Goal: Information Seeking & Learning: Learn about a topic

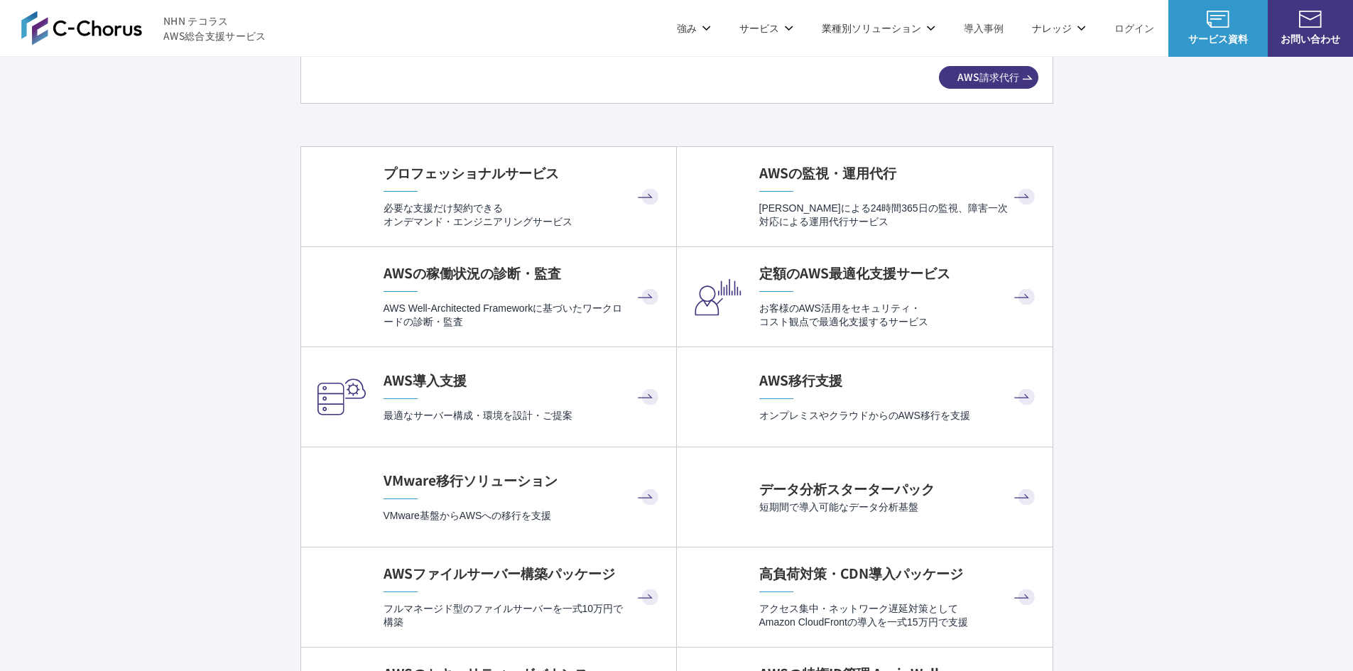
scroll to position [2841, 0]
click at [536, 224] on p "必要な支援だけ契約できる オンデマンド・エンジニアリングサービス" at bounding box center [523, 218] width 278 height 28
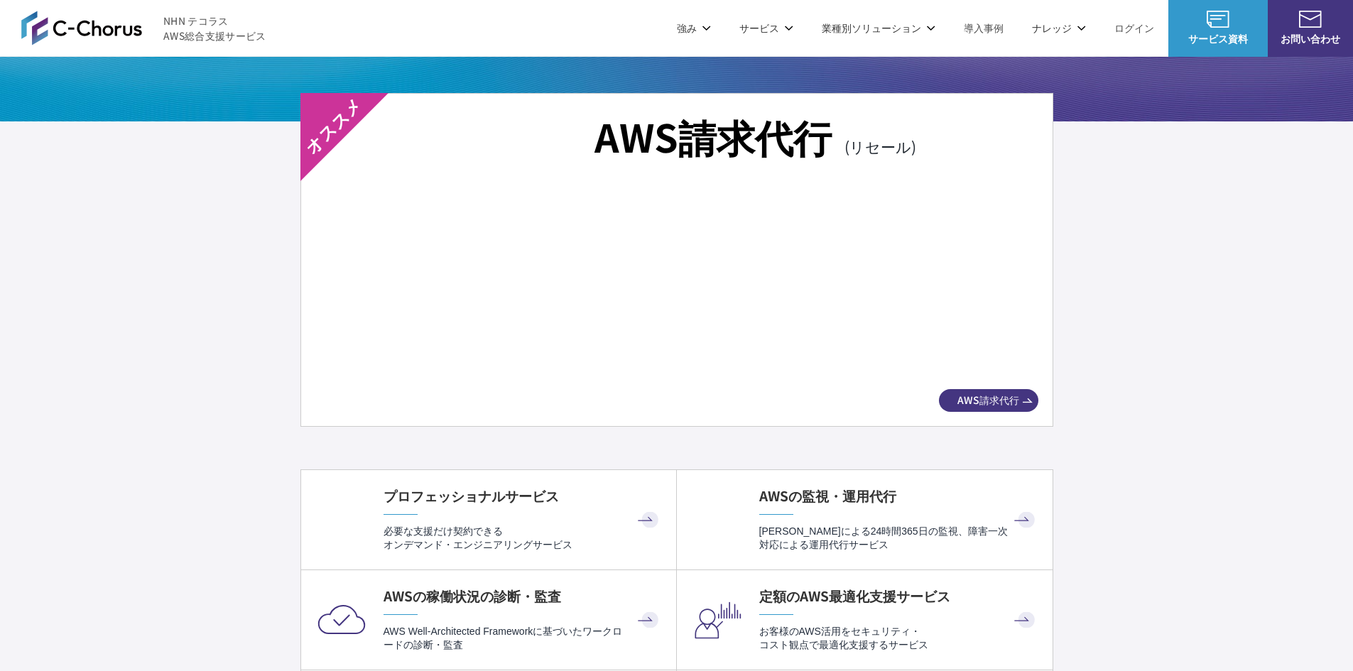
scroll to position [2486, 0]
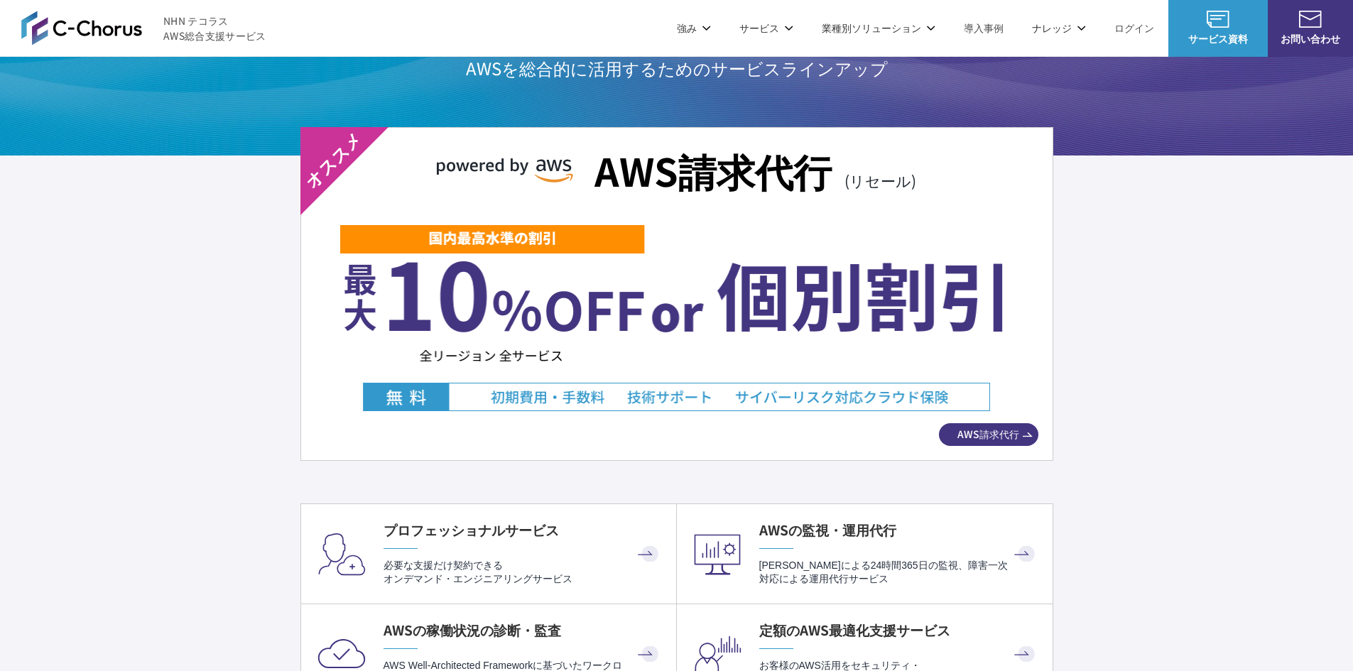
click at [966, 435] on span "AWS請求代行" at bounding box center [988, 434] width 99 height 15
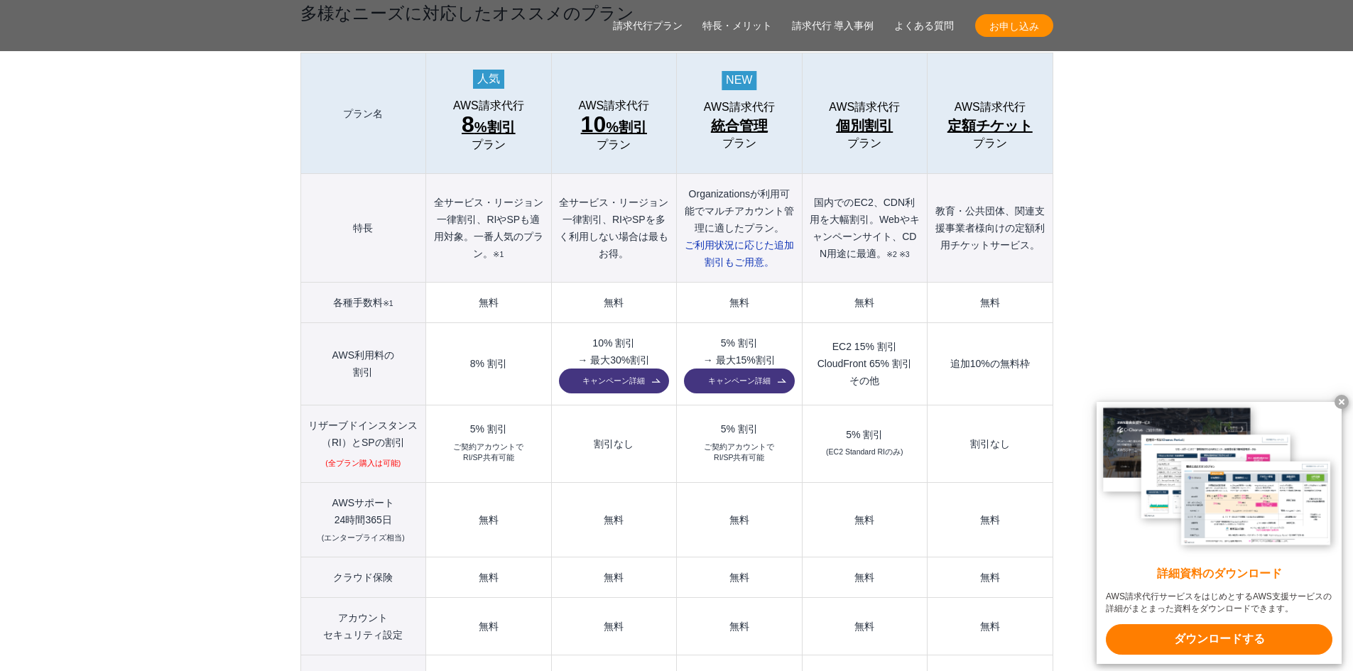
scroll to position [1634, 0]
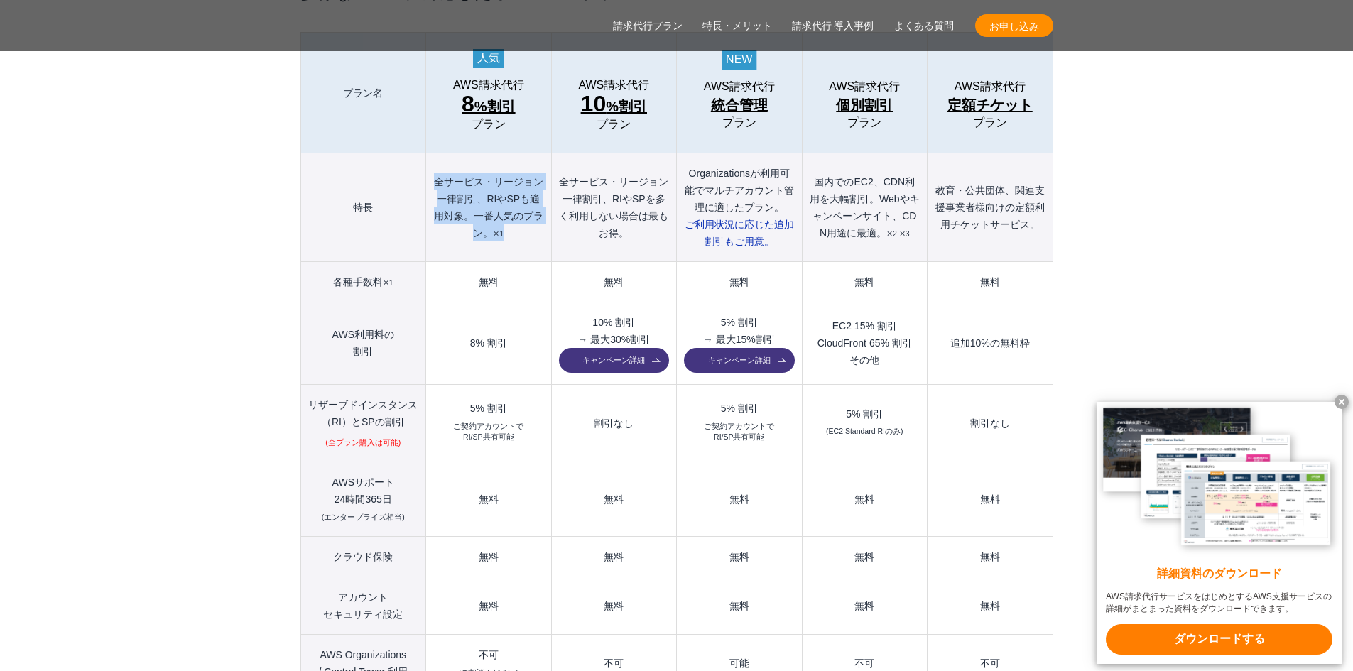
drag, startPoint x: 434, startPoint y: 151, endPoint x: 529, endPoint y: 210, distance: 111.6
click at [529, 210] on th "全サービス・リージョン一律割引、RIやSPも適用対象。一番人気のプラン。 ※1" at bounding box center [488, 207] width 125 height 109
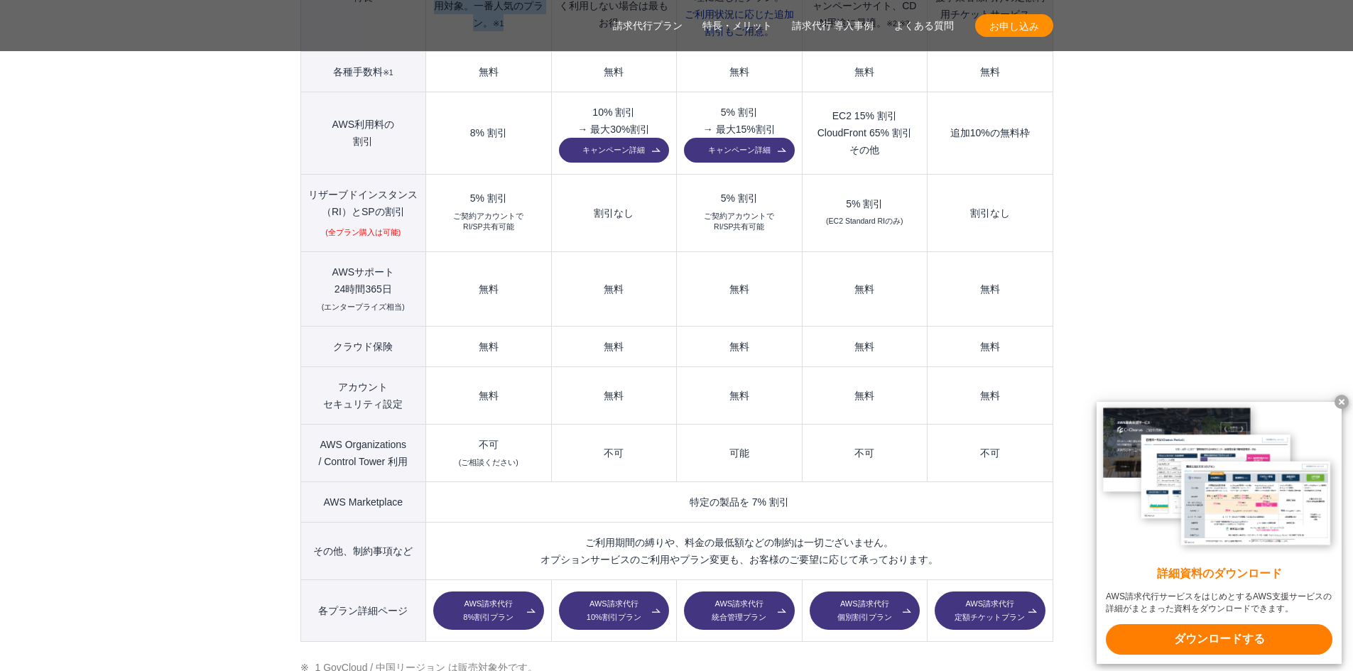
scroll to position [1918, 0]
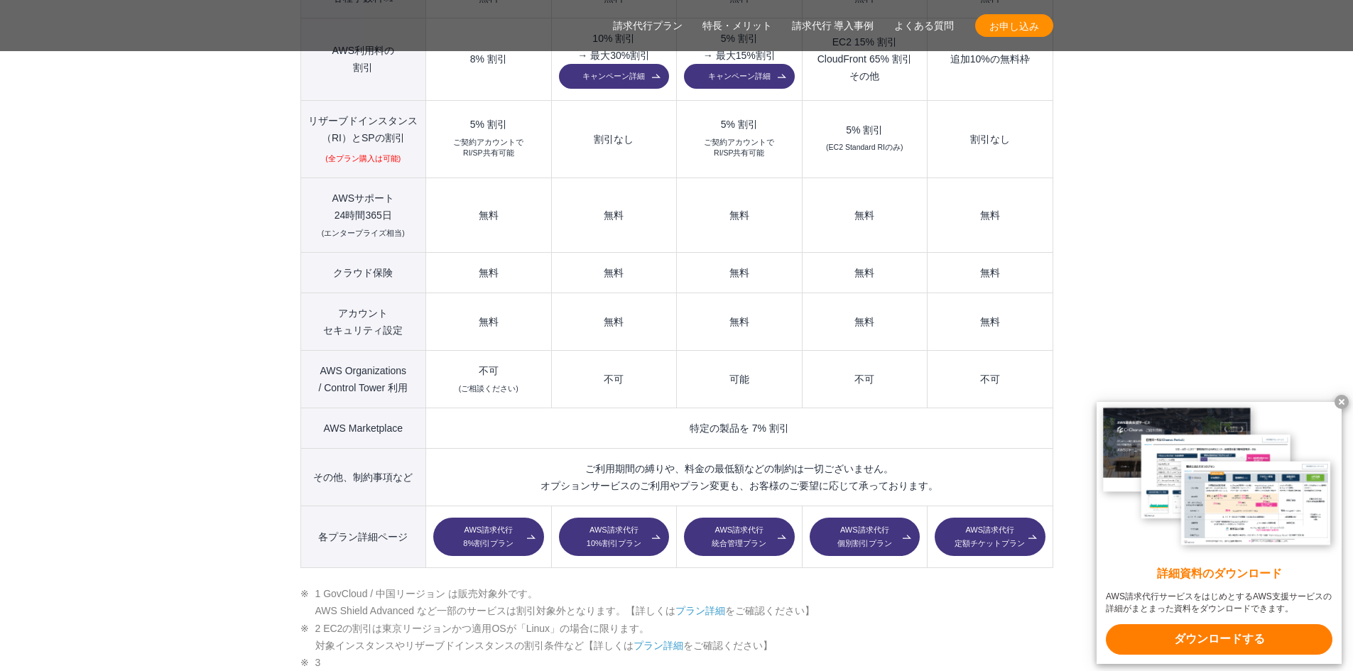
drag, startPoint x: 323, startPoint y: 565, endPoint x: 582, endPoint y: 567, distance: 258.5
click at [582, 585] on li "1 GovCloud / 中国リージョン は販売対象外です。 AWS Shield Advanced など一部のサービスは割引対象外となります。【詳しくは プ…" at bounding box center [676, 602] width 753 height 35
drag, startPoint x: 319, startPoint y: 583, endPoint x: 435, endPoint y: 584, distance: 116.5
click at [425, 585] on li "1 GovCloud / 中国リージョン は販売対象外です。 AWS Shield Advanced など一部のサービスは割引対象外となります。【詳しくは プ…" at bounding box center [676, 602] width 753 height 35
click at [723, 605] on link "プラン詳細" at bounding box center [700, 610] width 50 height 11
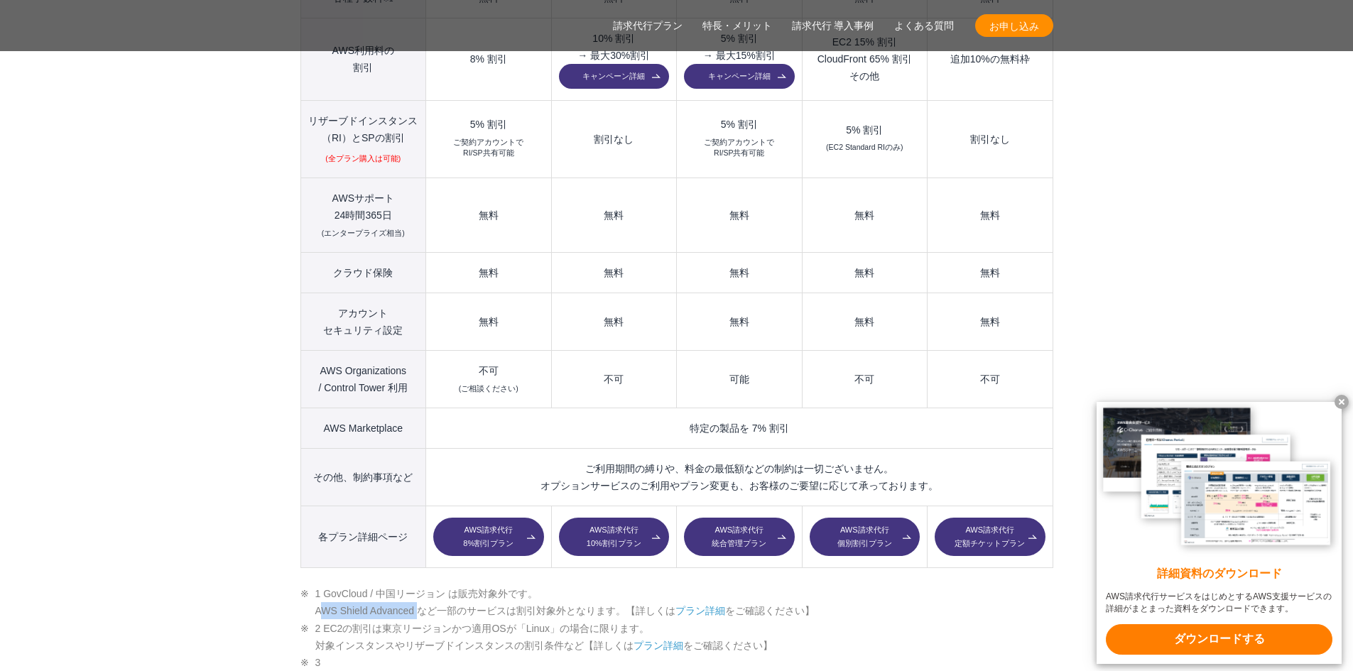
click at [321, 585] on li "1 GovCloud / 中国リージョン は販売対象外です。 AWS Shield Advanced など一部のサービスは割引対象外となります。【詳しくは プ…" at bounding box center [676, 602] width 753 height 35
drag, startPoint x: 309, startPoint y: 578, endPoint x: 420, endPoint y: 580, distance: 110.8
click at [420, 585] on li "1 GovCloud / 中国リージョン は販売対象外です。 AWS Shield Advanced など一部のサービスは割引対象外となります。【詳しくは プ…" at bounding box center [676, 602] width 753 height 35
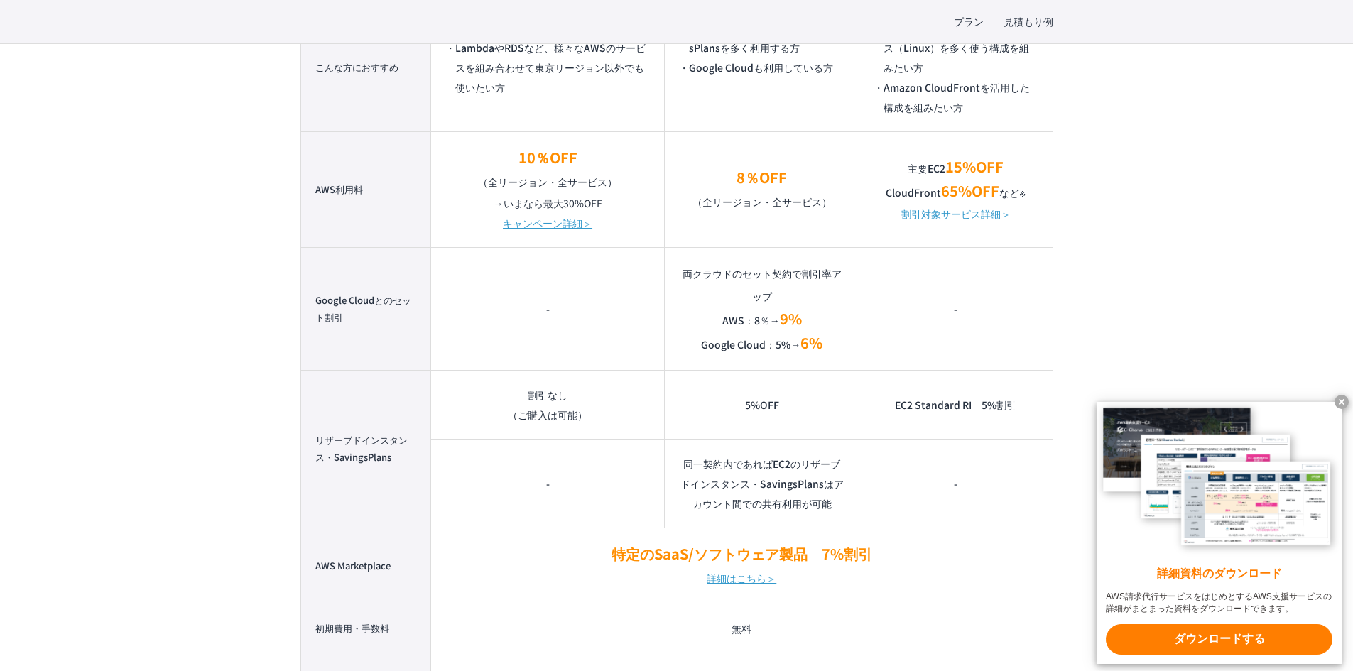
scroll to position [1136, 0]
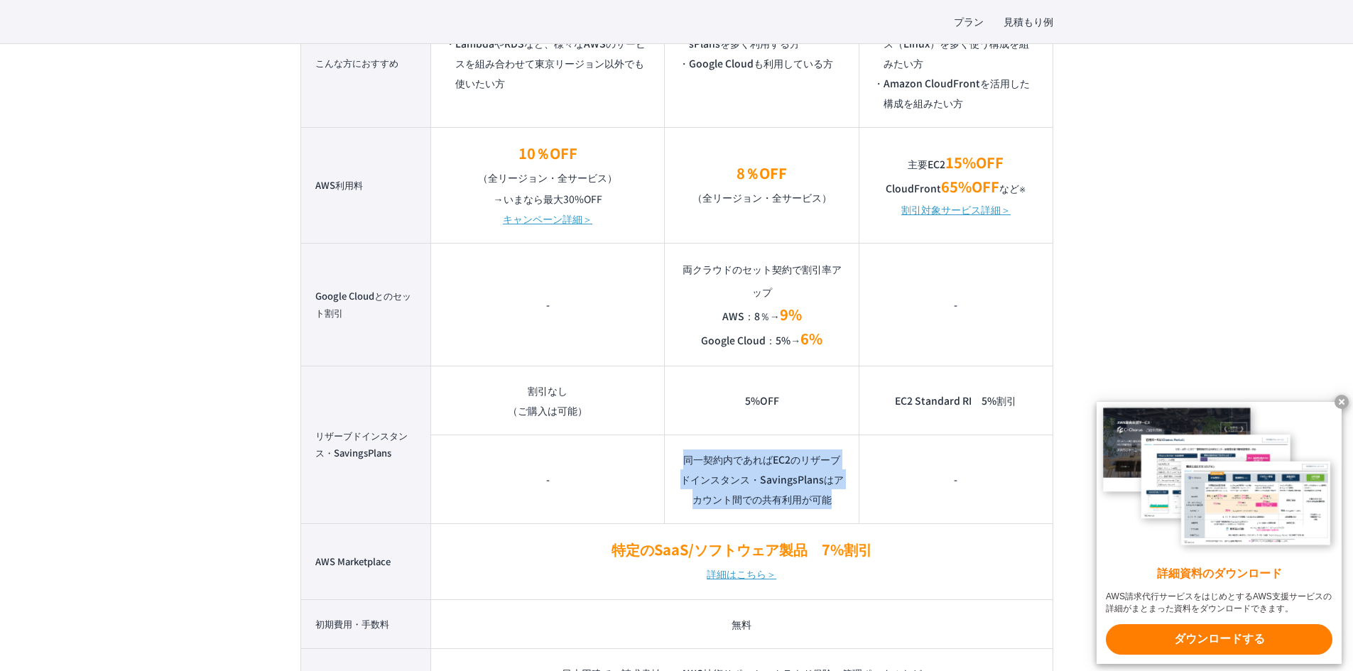
drag, startPoint x: 685, startPoint y: 453, endPoint x: 835, endPoint y: 502, distance: 157.7
click at [835, 502] on td "同一契約内であればEC2のリザーブドインスタンス・SavingsPlansはアカウント間での共有利用が可能" at bounding box center [762, 479] width 195 height 89
click at [747, 572] on link "詳細はこちら＞" at bounding box center [742, 574] width 70 height 23
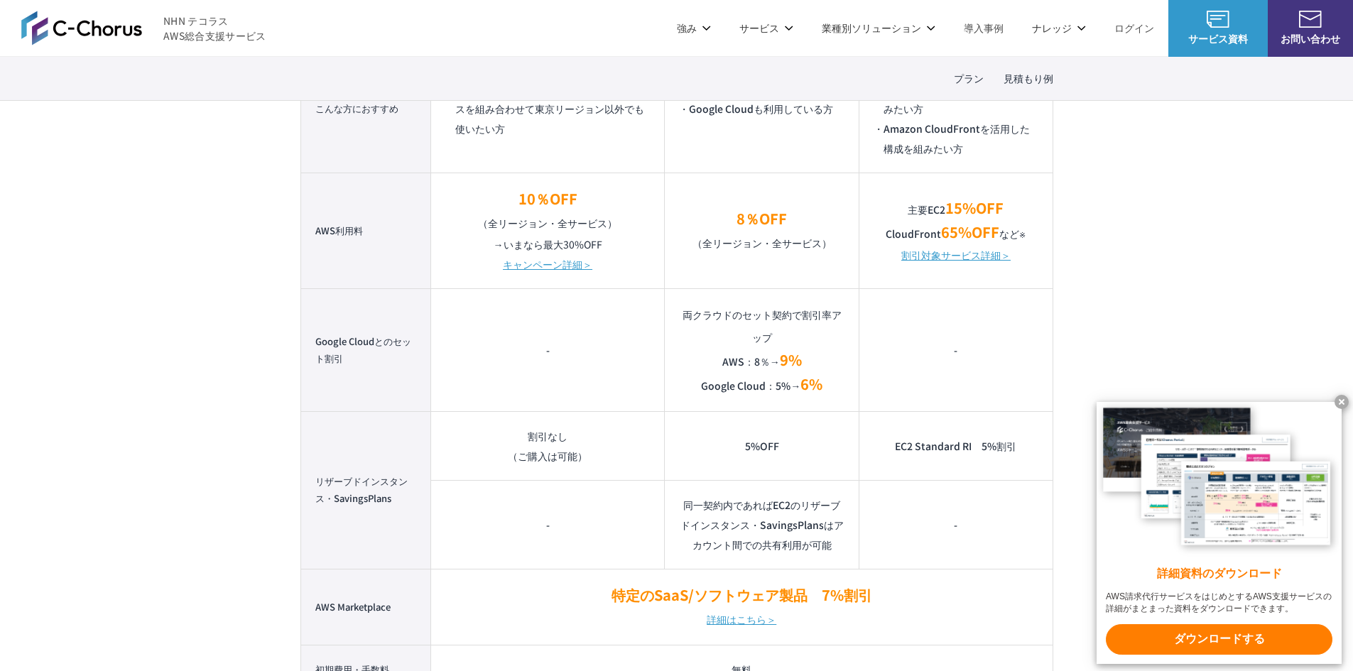
scroll to position [1065, 0]
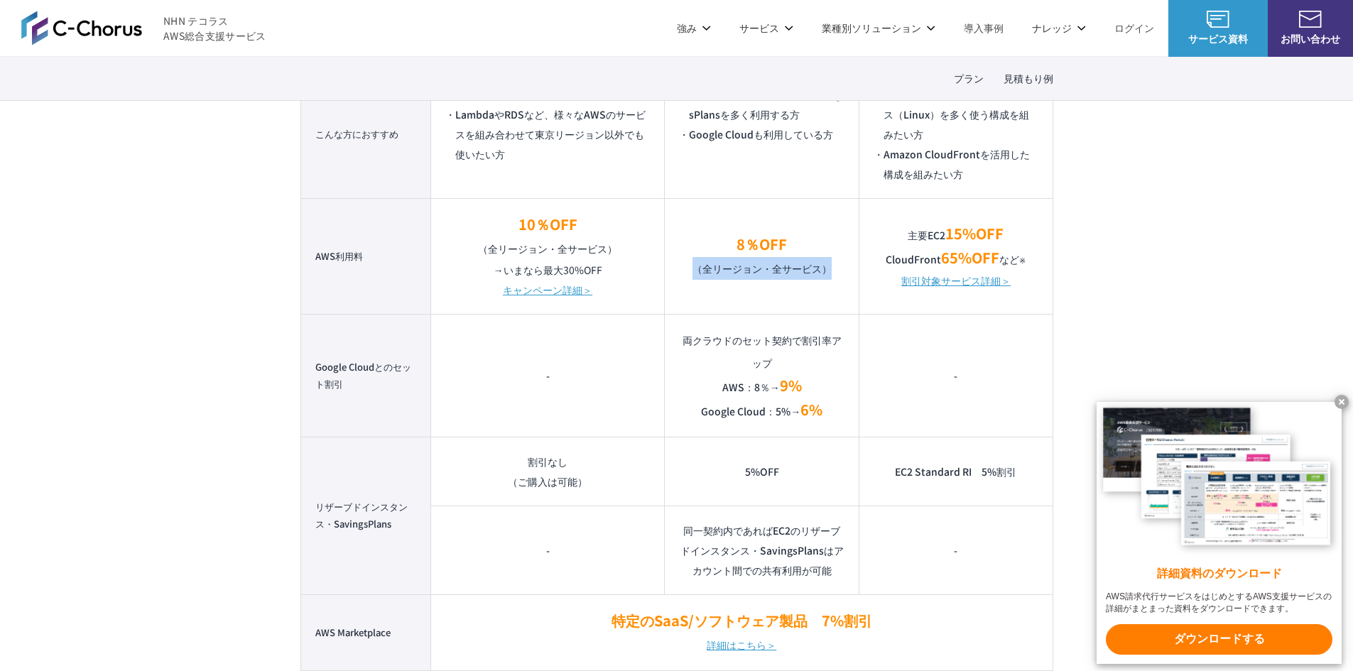
drag, startPoint x: 697, startPoint y: 273, endPoint x: 827, endPoint y: 273, distance: 130.0
click at [827, 273] on p "8％OFF （全リージョン・全サービス）" at bounding box center [761, 256] width 165 height 47
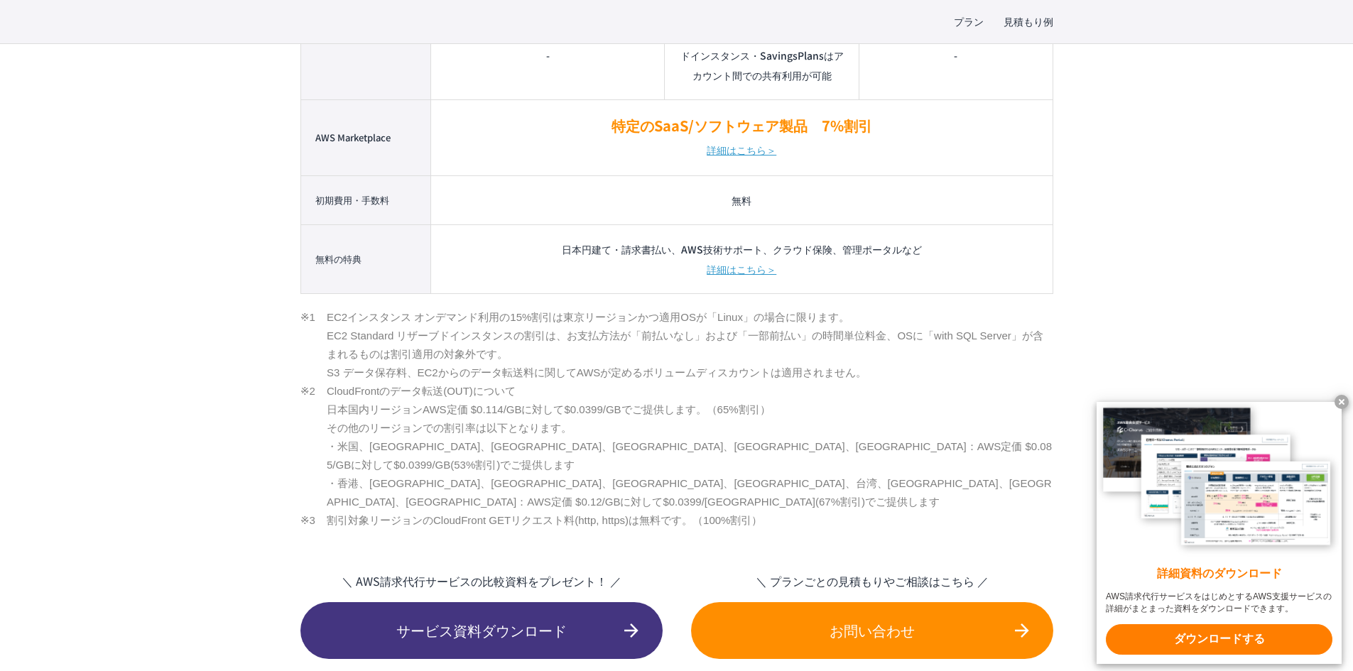
scroll to position [1563, 0]
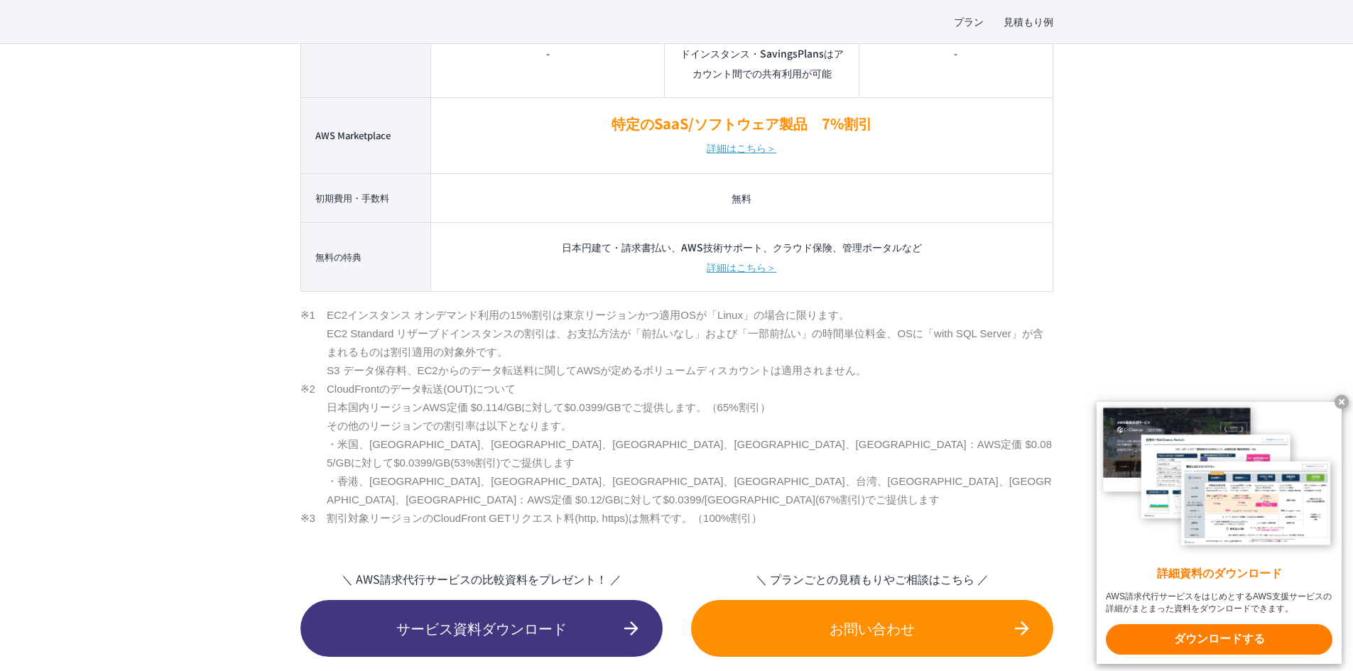
click at [545, 618] on span "サービス資料ダウンロード" at bounding box center [481, 628] width 362 height 21
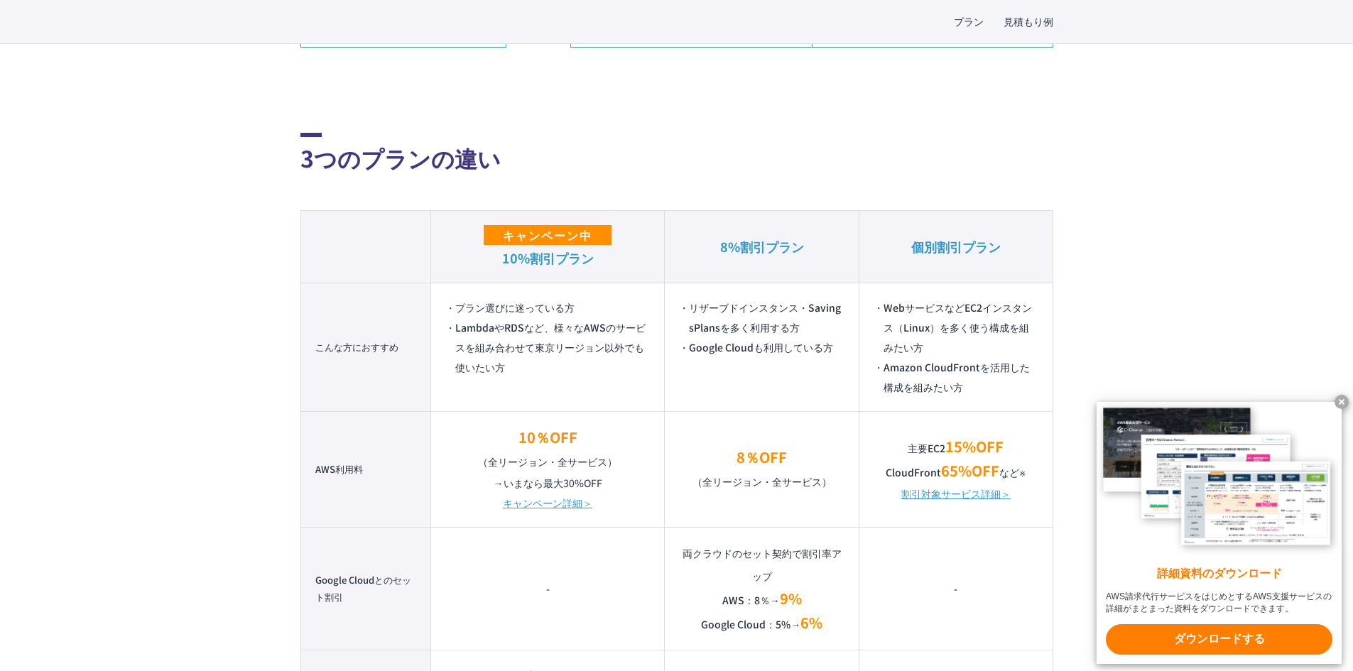
scroll to position [923, 0]
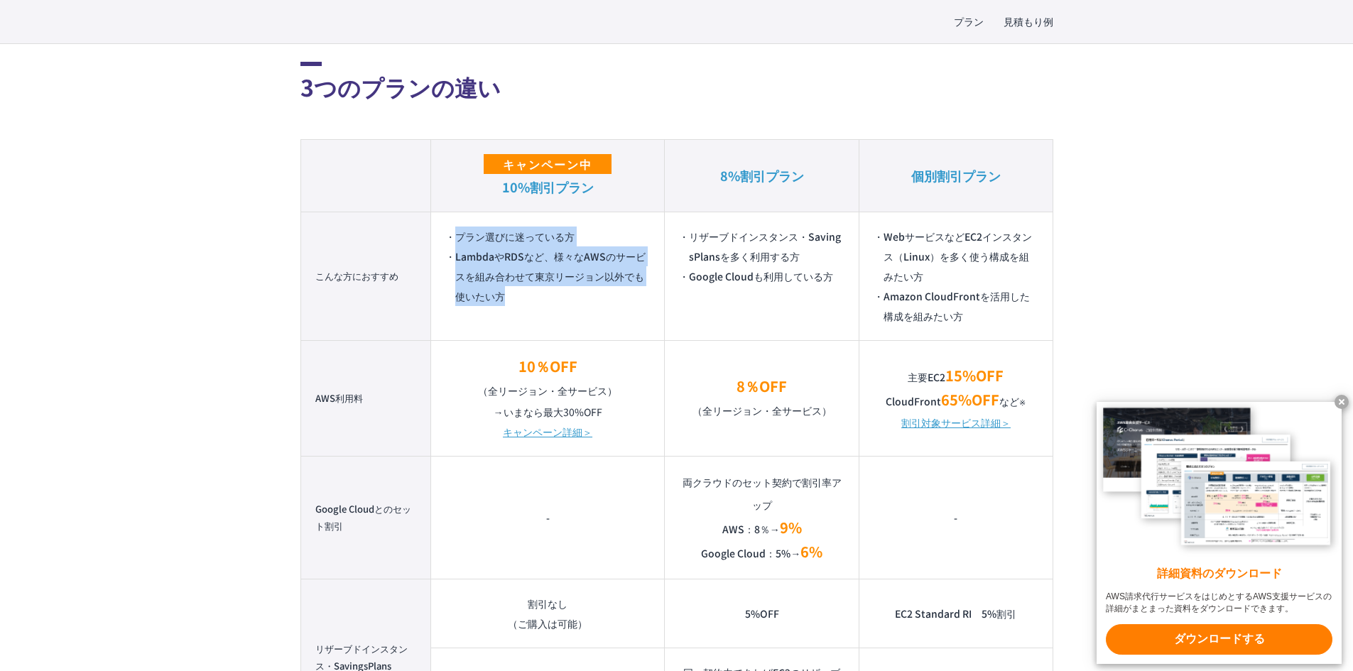
drag, startPoint x: 438, startPoint y: 233, endPoint x: 553, endPoint y: 325, distance: 147.1
click at [553, 325] on td "プラン選びに迷っている方 LambdaやRDSなど、様々なAWSのサービスを組み合わせて東京リージョン以外でも使いたい方" at bounding box center [548, 276] width 234 height 129
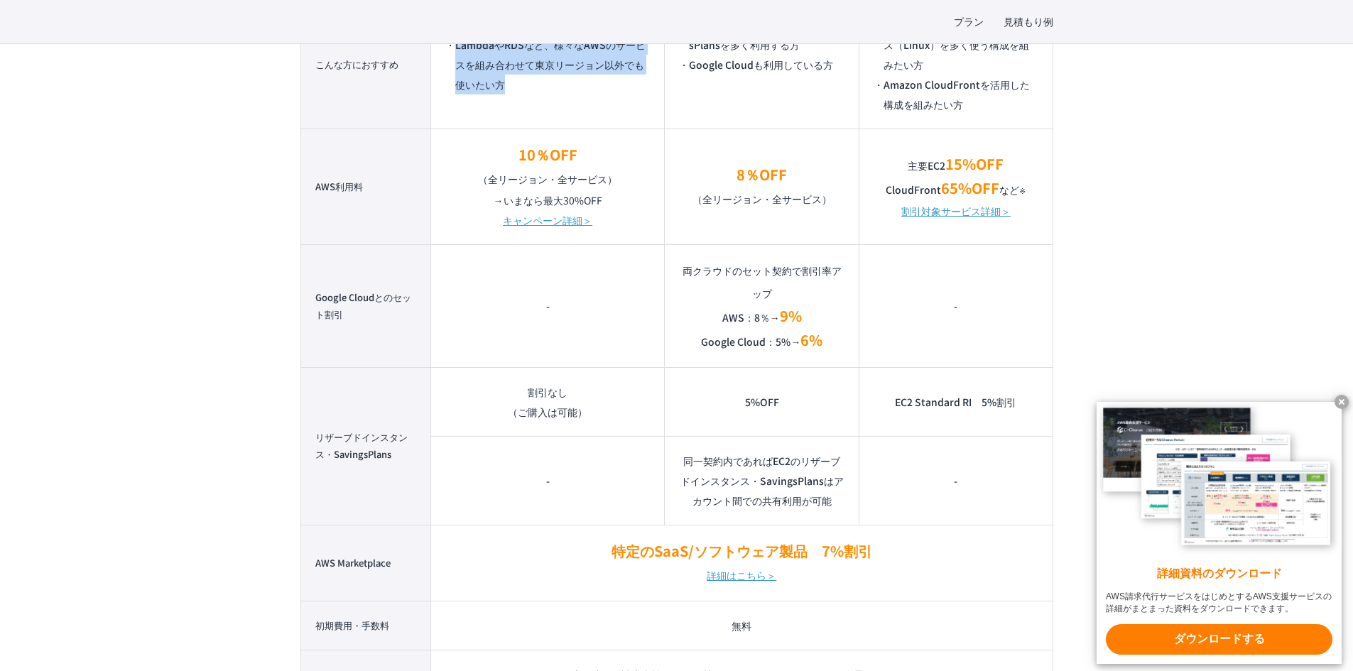
scroll to position [1136, 0]
drag, startPoint x: 563, startPoint y: 389, endPoint x: 595, endPoint y: 412, distance: 39.2
click at [595, 412] on td "割引なし （ご購入は可能）" at bounding box center [548, 400] width 234 height 69
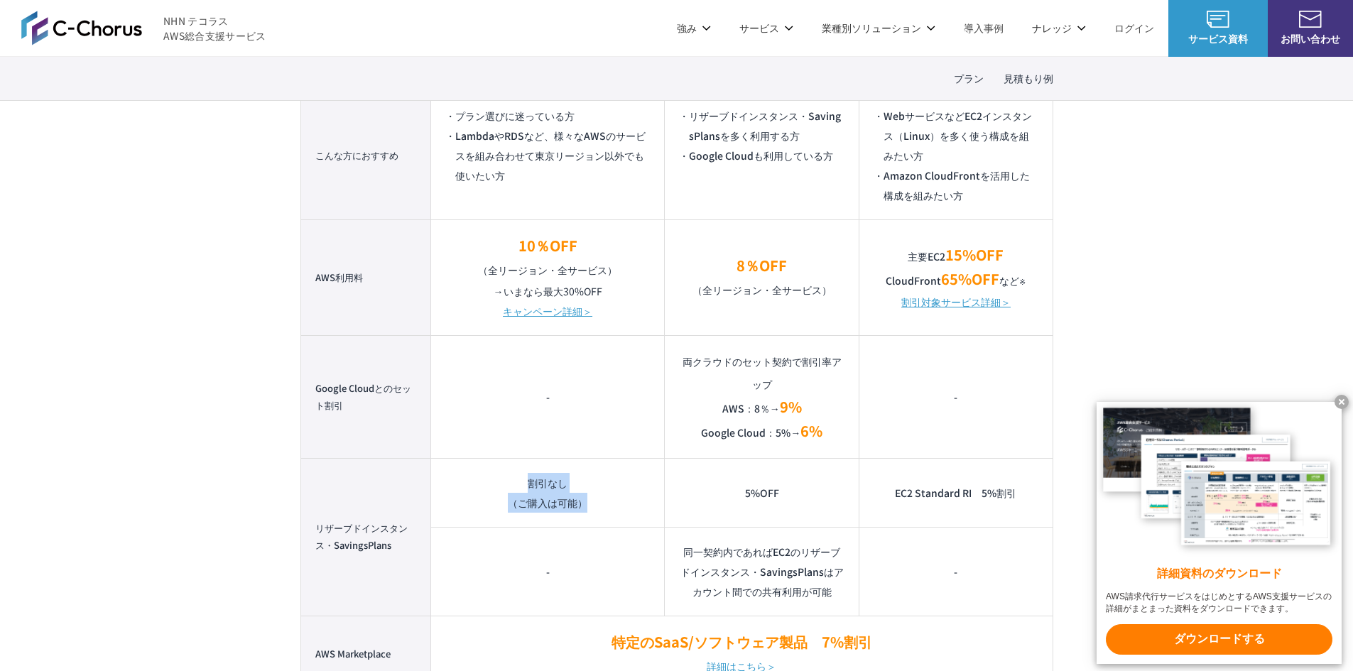
scroll to position [923, 0]
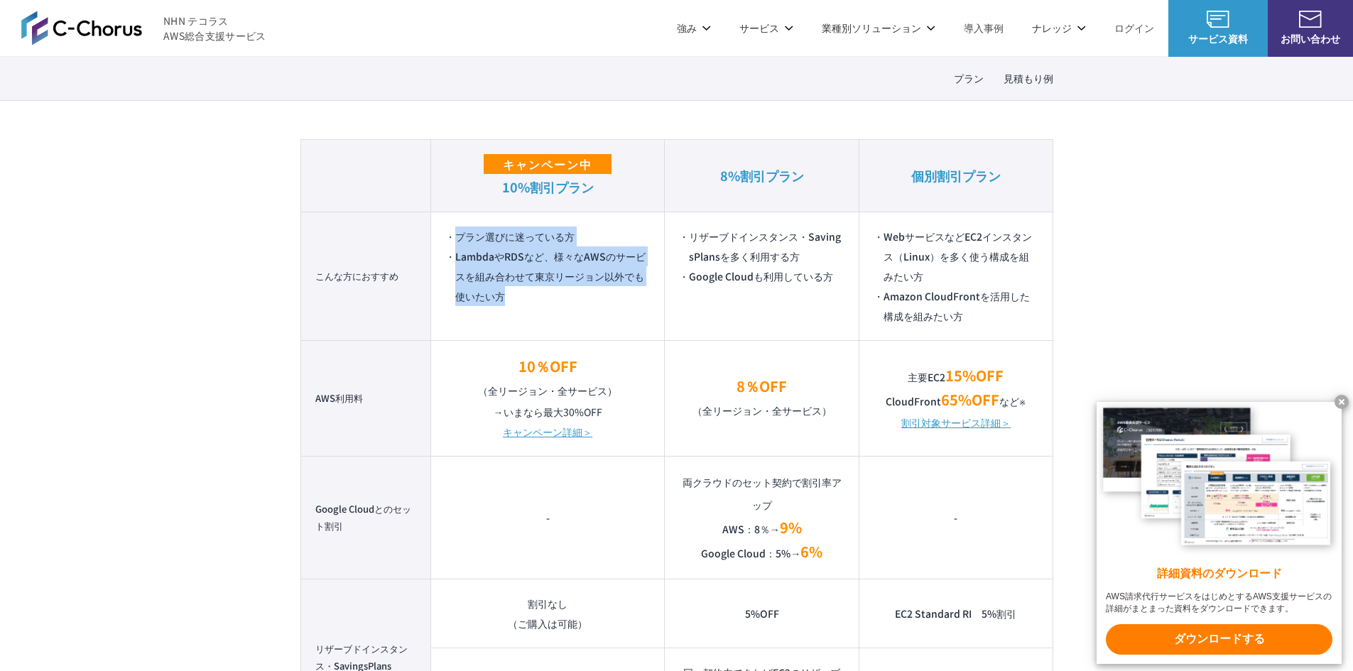
drag, startPoint x: 479, startPoint y: 257, endPoint x: 589, endPoint y: 325, distance: 128.5
click at [589, 325] on td "プラン選びに迷っている方 LambdaやRDSなど、様々なAWSのサービスを組み合わせて東京リージョン以外でも使いたい方" at bounding box center [548, 276] width 234 height 129
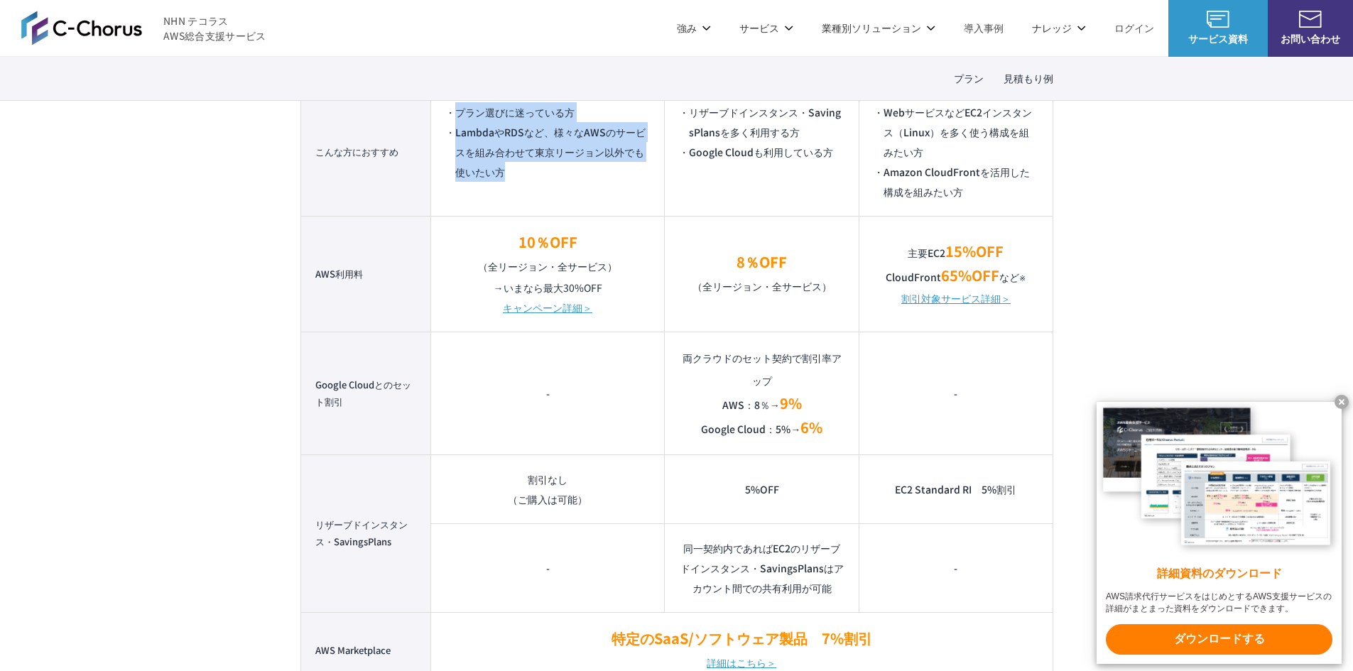
scroll to position [1207, 0]
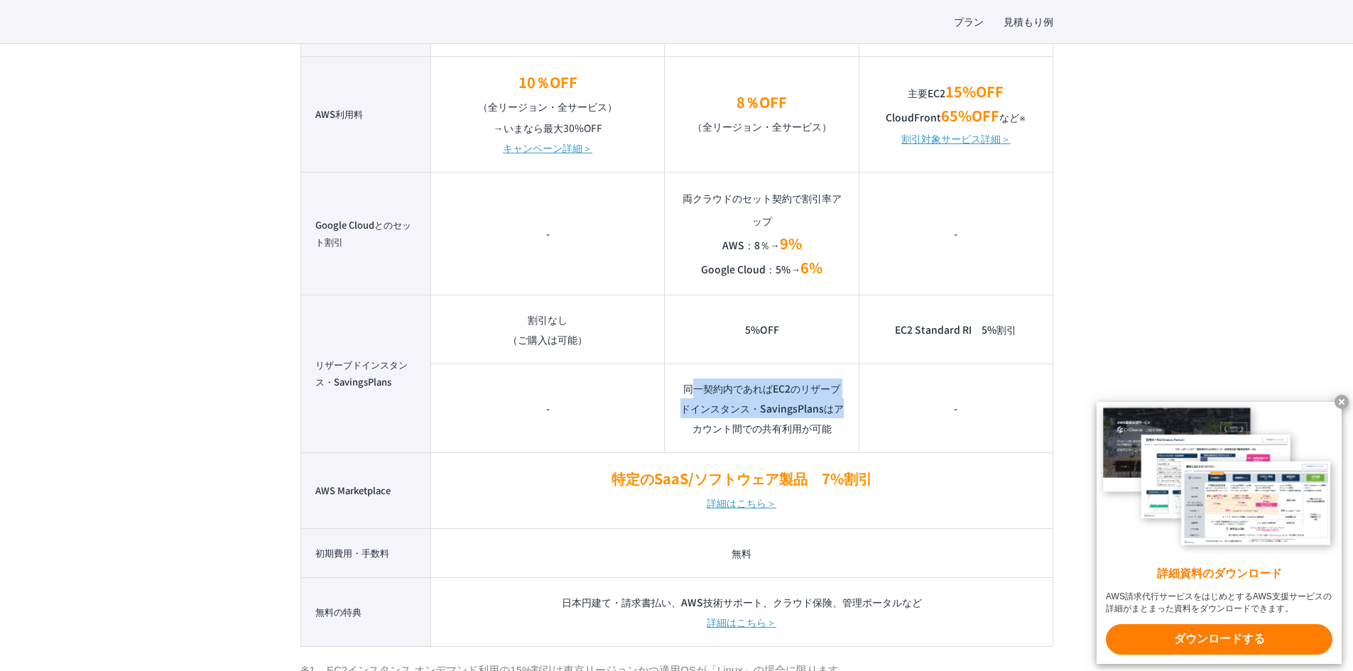
drag, startPoint x: 692, startPoint y: 386, endPoint x: 857, endPoint y: 417, distance: 167.6
click at [857, 417] on td "同一契約内であればEC2のリザーブドインスタンス・SavingsPlansはアカウント間での共有利用が可能" at bounding box center [762, 408] width 195 height 89
click at [844, 434] on td "同一契約内であればEC2のリザーブドインスタンス・SavingsPlansはアカウント間での共有利用が可能" at bounding box center [762, 408] width 195 height 89
drag, startPoint x: 837, startPoint y: 434, endPoint x: 682, endPoint y: 386, distance: 162.9
click at [682, 386] on td "同一契約内であればEC2のリザーブドインスタンス・SavingsPlansはアカウント間での共有利用が可能" at bounding box center [762, 408] width 195 height 89
